Goal: Navigation & Orientation: Understand site structure

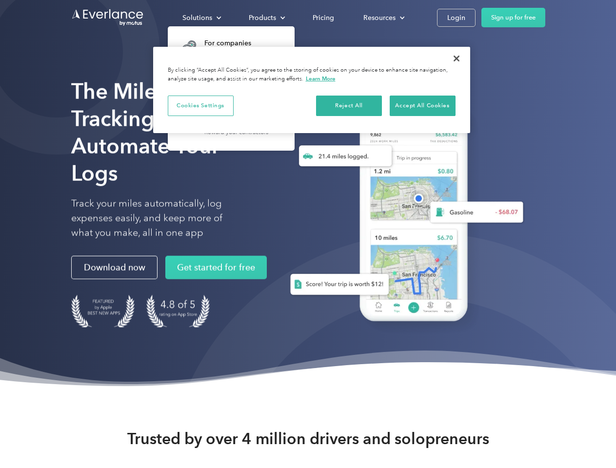
click at [201, 18] on div "Solutions" at bounding box center [197, 18] width 30 height 12
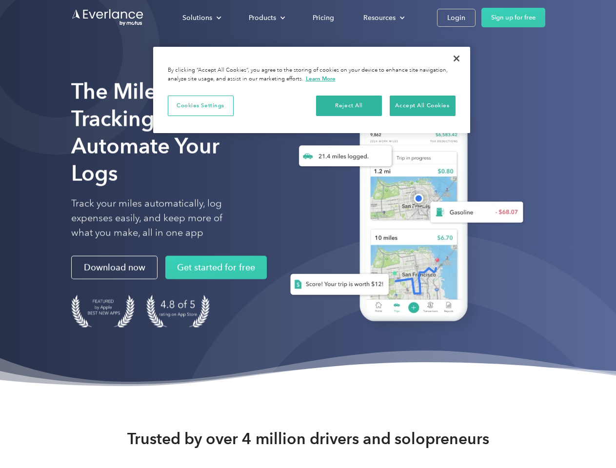
click at [266, 18] on div "Products" at bounding box center [262, 18] width 27 height 12
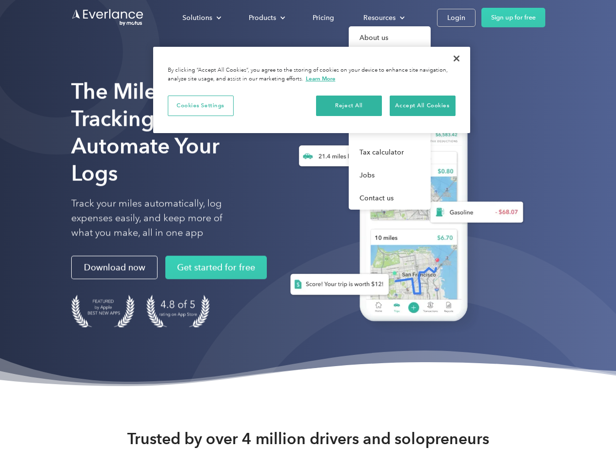
click at [383, 18] on div "Resources" at bounding box center [379, 18] width 32 height 12
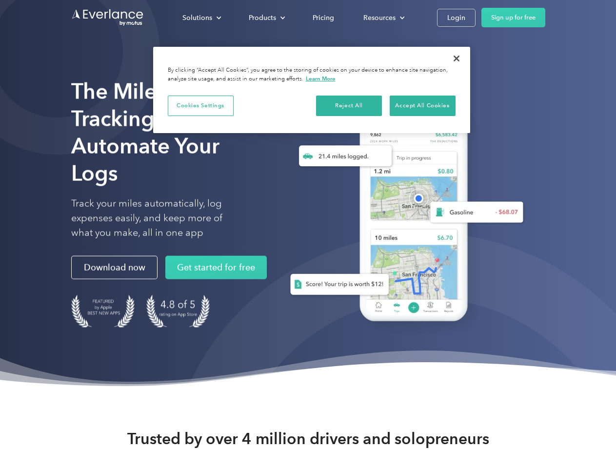
click at [200, 105] on button "Cookies Settings" at bounding box center [201, 106] width 66 height 20
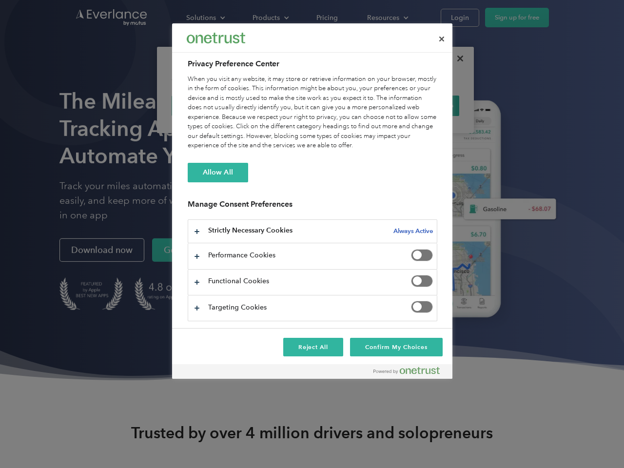
click at [349, 105] on div "When you visit any website, it may store or retrieve information on your browse…" at bounding box center [313, 113] width 250 height 76
click at [422, 105] on div "When you visit any website, it may store or retrieve information on your browse…" at bounding box center [313, 113] width 250 height 76
click at [456, 59] on div at bounding box center [312, 234] width 624 height 468
